Goal: Find specific page/section: Find specific page/section

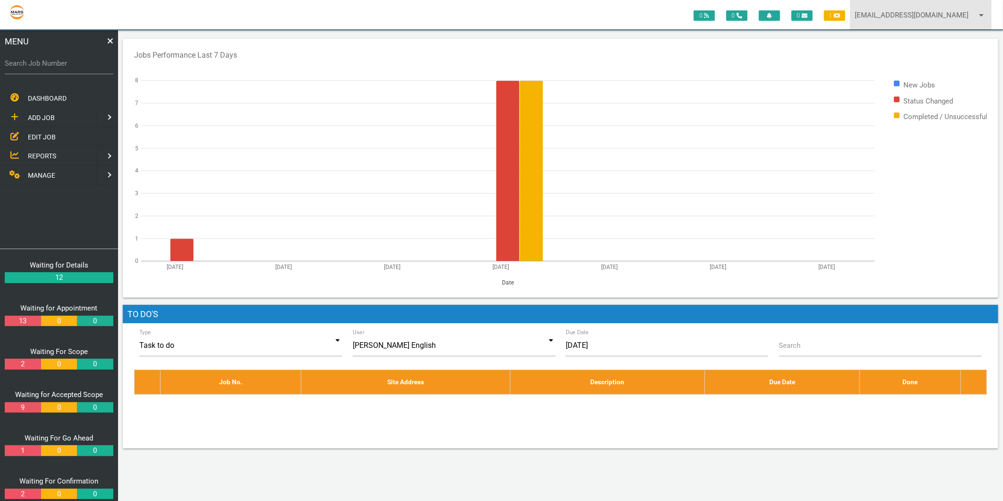
click at [927, 16] on link "[EMAIL_ADDRESS][DOMAIN_NAME] arrow_drop_down" at bounding box center [921, 15] width 142 height 30
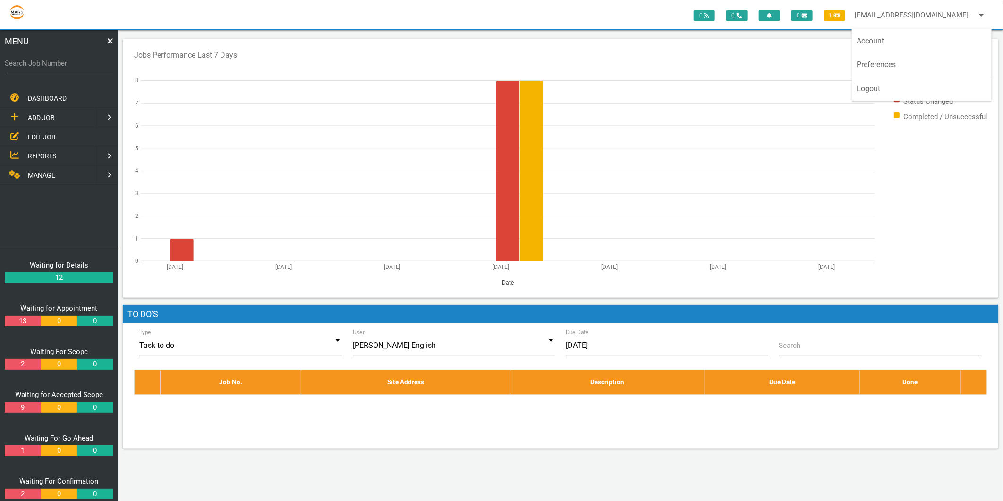
click at [39, 58] on label "Search Job Number" at bounding box center [59, 63] width 109 height 11
click at [39, 58] on input "Search Job Number" at bounding box center [59, 63] width 109 height 22
click at [39, 58] on label "Search Job Number" at bounding box center [59, 63] width 109 height 11
click at [39, 58] on input "Search Job Number" at bounding box center [59, 63] width 109 height 22
click at [39, 63] on label "Search Job Number" at bounding box center [59, 63] width 109 height 11
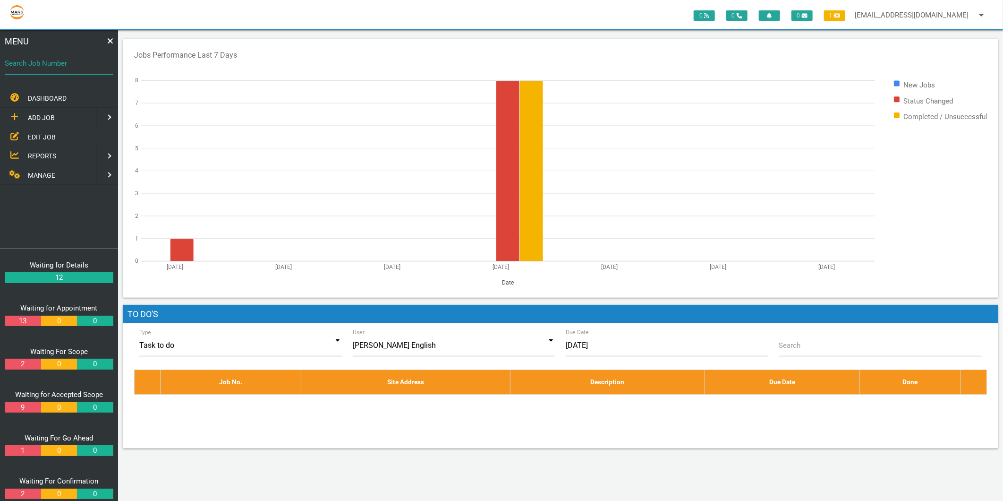
click at [39, 63] on input "Search Job Number" at bounding box center [59, 63] width 109 height 22
type input "1781"
